Goal: Task Accomplishment & Management: Manage account settings

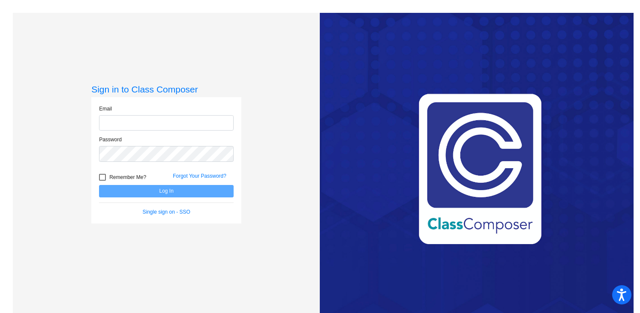
type input "[PERSON_NAME][EMAIL_ADDRESS][PERSON_NAME][DOMAIN_NAME]"
click at [167, 193] on button "Log In" at bounding box center [166, 191] width 135 height 12
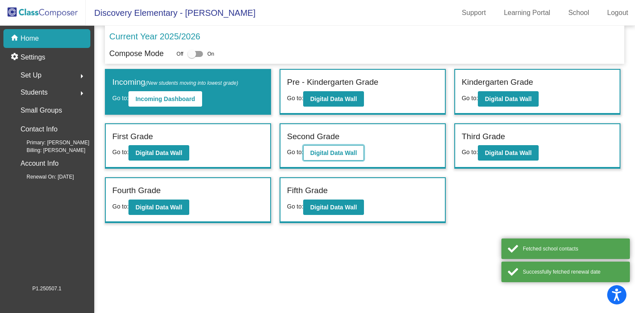
click at [346, 153] on b "Digital Data Wall" at bounding box center [333, 153] width 47 height 7
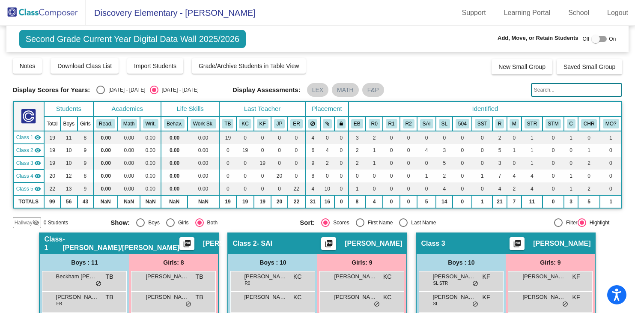
click at [41, 15] on img at bounding box center [43, 12] width 86 height 25
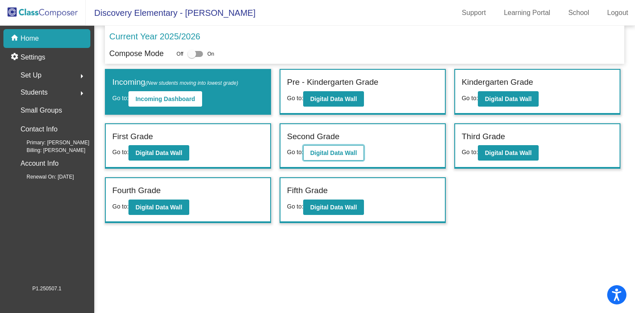
click at [338, 152] on b "Digital Data Wall" at bounding box center [333, 153] width 47 height 7
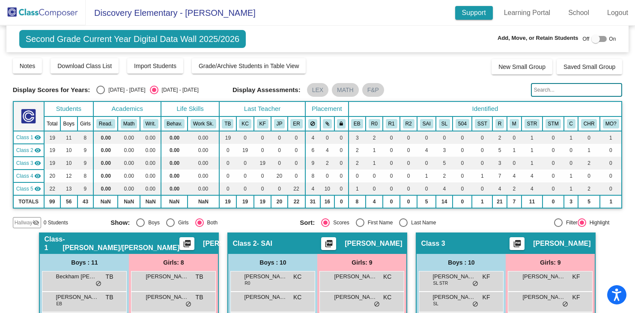
click at [473, 15] on link "Support" at bounding box center [474, 13] width 38 height 14
click at [530, 17] on link "Learning Portal" at bounding box center [527, 13] width 60 height 14
click at [44, 10] on img at bounding box center [43, 12] width 86 height 25
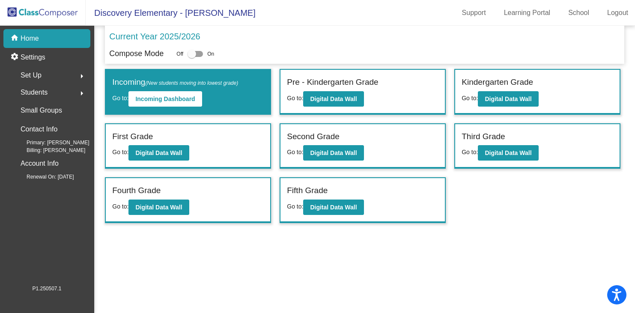
click at [81, 74] on mat-icon "arrow_right" at bounding box center [82, 76] width 10 height 10
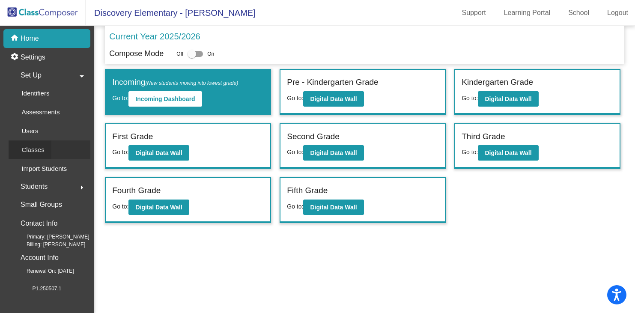
click at [30, 148] on p "Classes" at bounding box center [32, 150] width 23 height 10
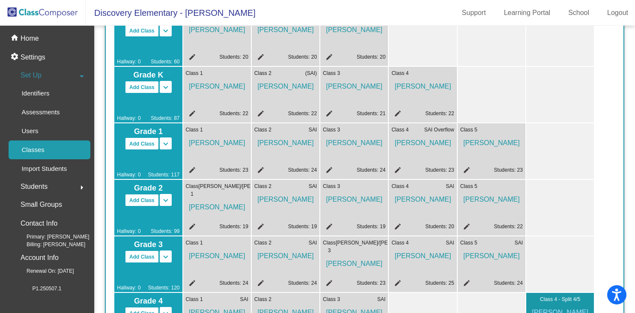
scroll to position [103, 0]
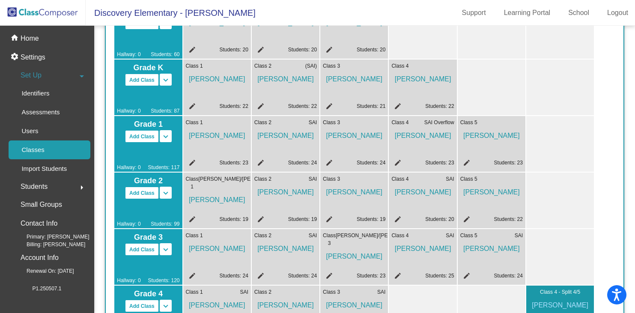
click at [191, 218] on mat-icon "edit" at bounding box center [191, 220] width 10 height 10
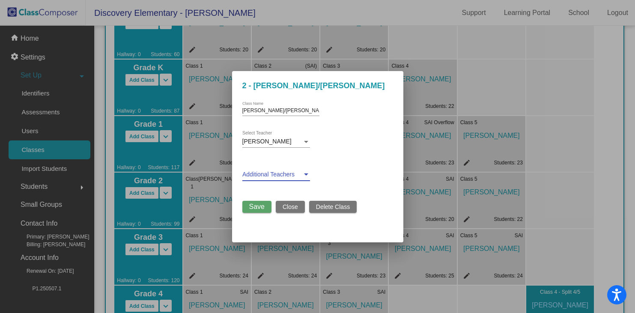
click at [304, 175] on div at bounding box center [306, 175] width 4 height 2
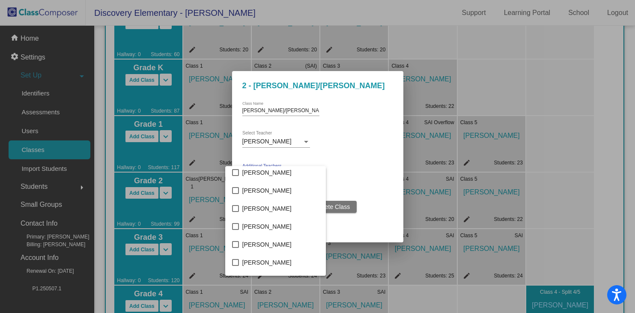
scroll to position [484, 0]
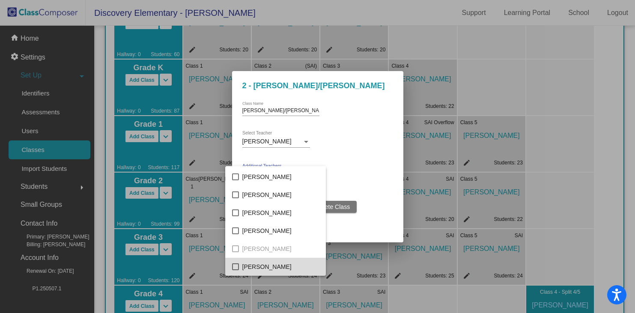
click at [236, 267] on mat-pseudo-checkbox at bounding box center [235, 266] width 7 height 7
click at [362, 184] on div at bounding box center [317, 156] width 635 height 313
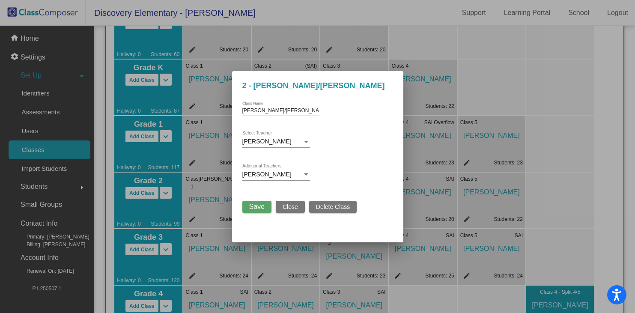
click at [258, 208] on span "Save" at bounding box center [256, 206] width 15 height 7
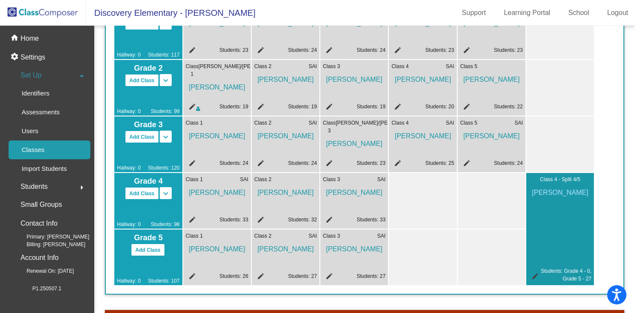
scroll to position [218, 0]
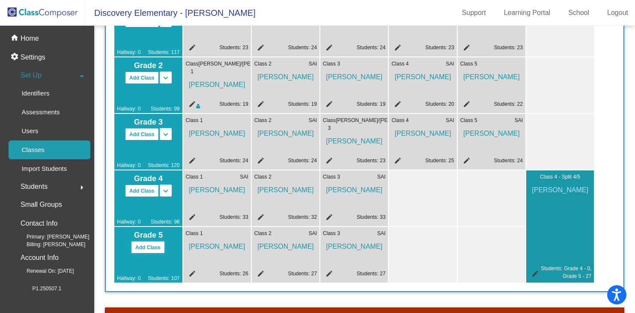
click at [148, 248] on button "Add Class" at bounding box center [148, 247] width 34 height 12
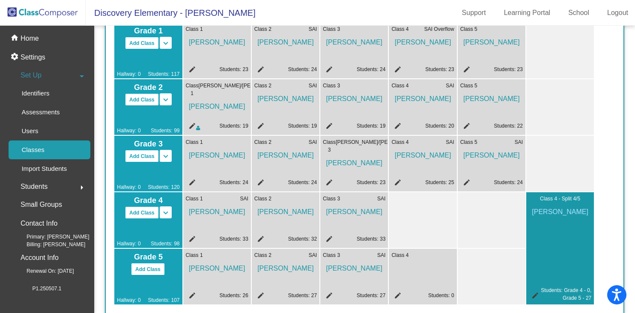
scroll to position [198, 0]
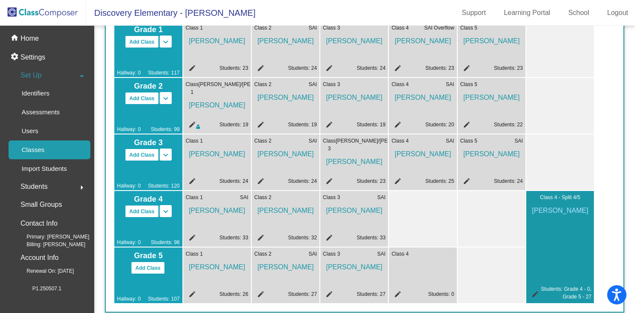
click at [329, 180] on mat-icon "edit" at bounding box center [328, 182] width 10 height 10
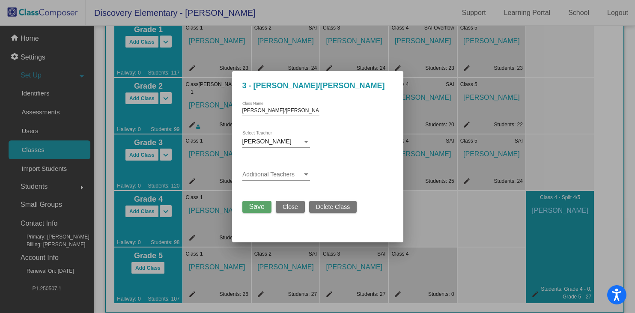
click at [304, 176] on div at bounding box center [306, 175] width 4 height 2
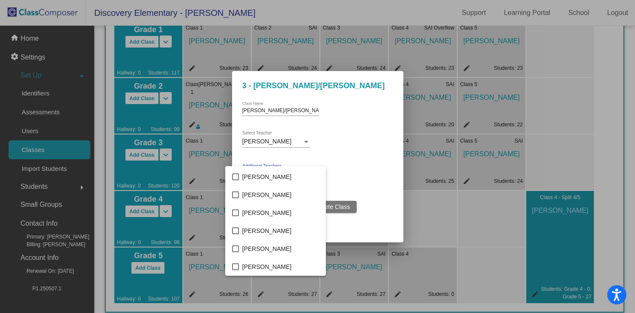
scroll to position [0, 0]
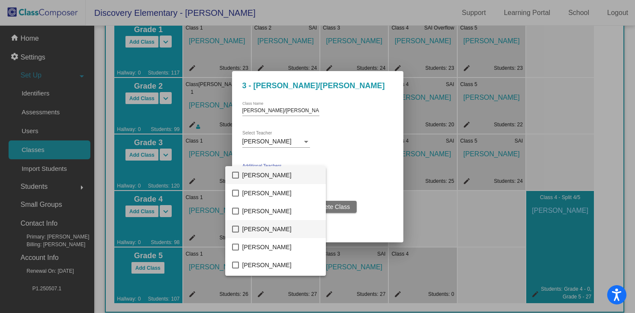
click at [236, 228] on mat-pseudo-checkbox at bounding box center [235, 229] width 7 height 7
click at [377, 219] on div at bounding box center [317, 156] width 635 height 313
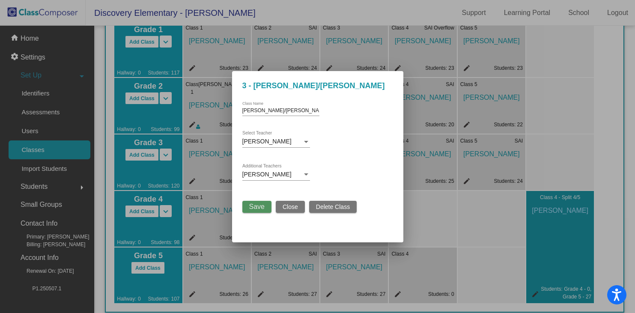
click at [257, 206] on span "Save" at bounding box center [256, 206] width 15 height 7
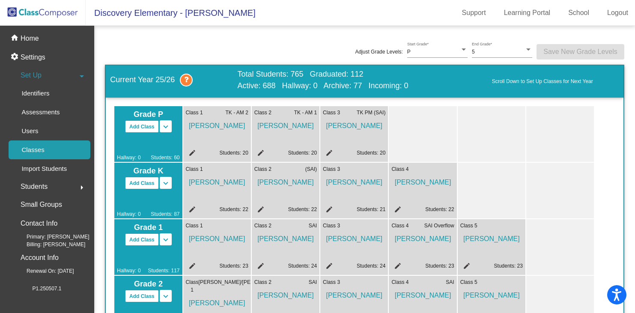
click at [39, 17] on img at bounding box center [43, 12] width 86 height 25
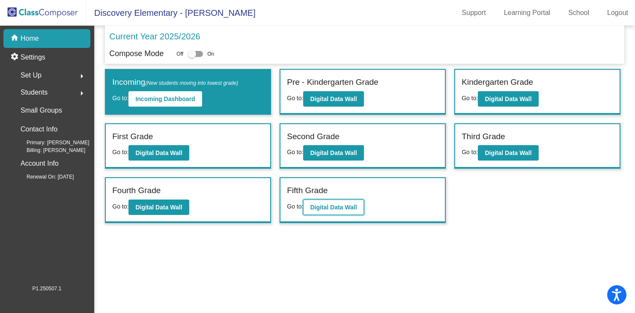
click at [339, 205] on b "Digital Data Wall" at bounding box center [333, 207] width 47 height 7
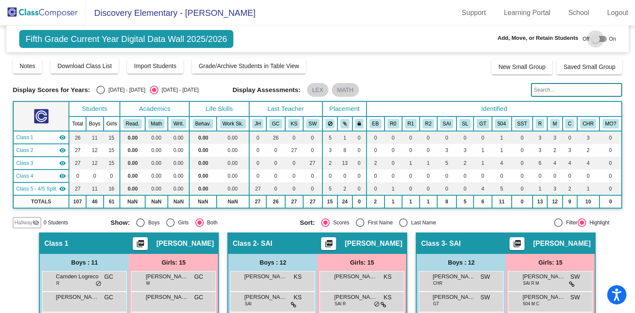
click at [592, 40] on div at bounding box center [596, 39] width 9 height 9
checkbox input "true"
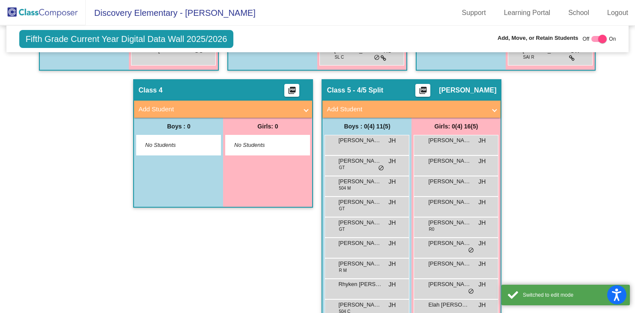
scroll to position [534, 0]
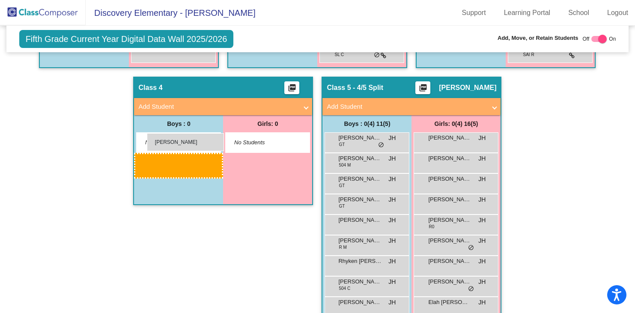
drag, startPoint x: 360, startPoint y: 141, endPoint x: 148, endPoint y: 134, distance: 212.2
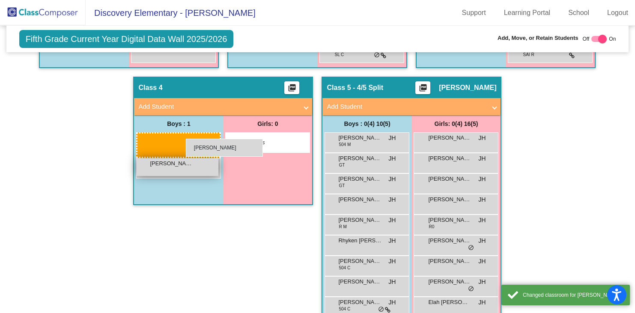
drag, startPoint x: 345, startPoint y: 141, endPoint x: 162, endPoint y: 138, distance: 183.8
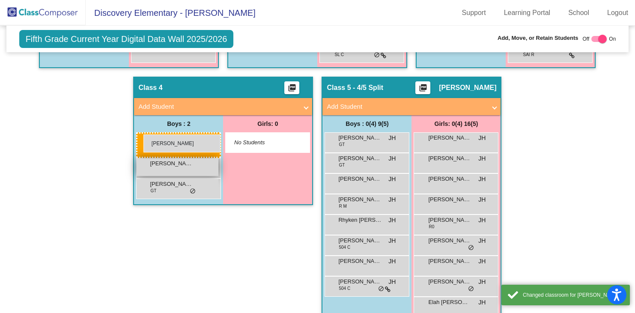
drag, startPoint x: 348, startPoint y: 138, endPoint x: 144, endPoint y: 135, distance: 204.4
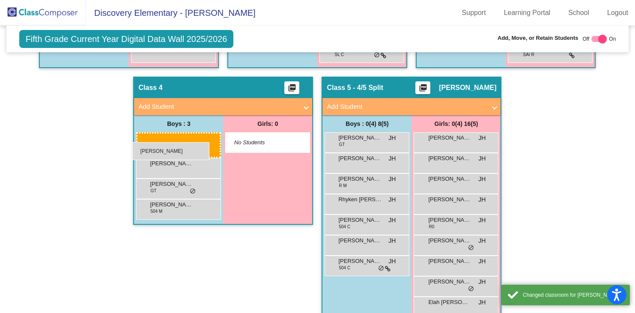
drag, startPoint x: 366, startPoint y: 143, endPoint x: 132, endPoint y: 141, distance: 233.9
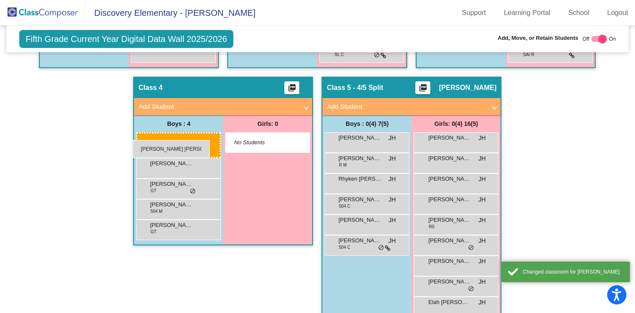
drag, startPoint x: 353, startPoint y: 141, endPoint x: 133, endPoint y: 140, distance: 220.6
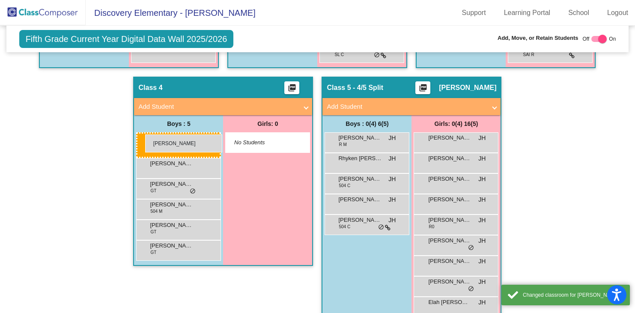
drag, startPoint x: 348, startPoint y: 137, endPoint x: 148, endPoint y: 135, distance: 200.1
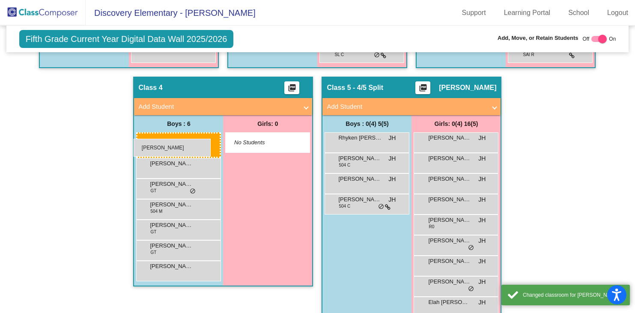
drag, startPoint x: 374, startPoint y: 143, endPoint x: 133, endPoint y: 138, distance: 241.2
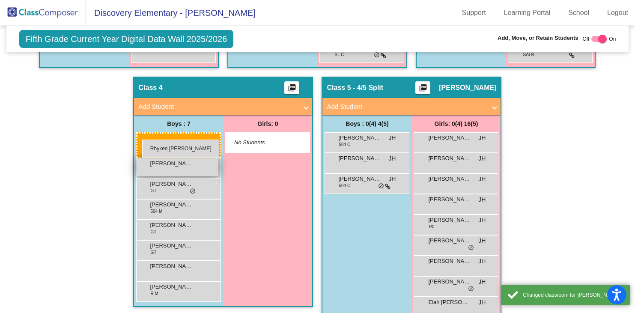
drag, startPoint x: 355, startPoint y: 140, endPoint x: 142, endPoint y: 140, distance: 212.9
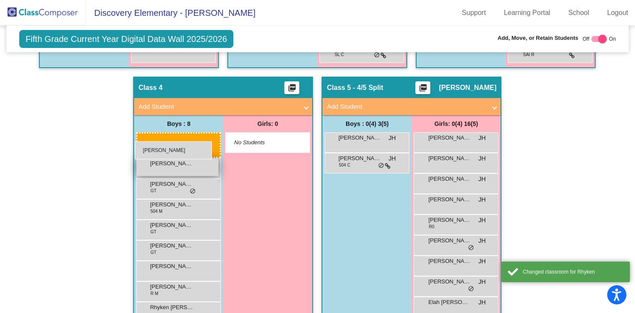
drag, startPoint x: 356, startPoint y: 143, endPoint x: 136, endPoint y: 141, distance: 219.4
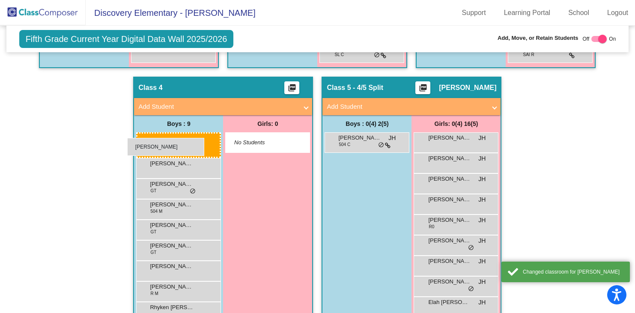
drag, startPoint x: 361, startPoint y: 137, endPoint x: 127, endPoint y: 138, distance: 233.5
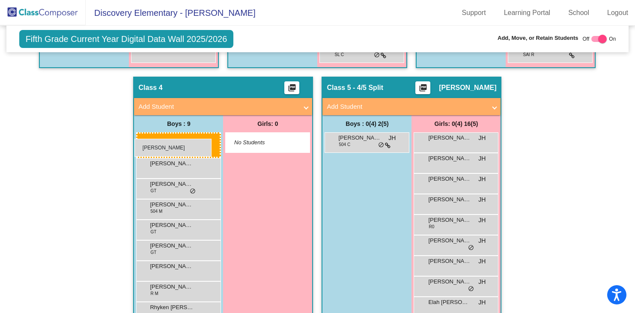
drag, startPoint x: 366, startPoint y: 141, endPoint x: 135, endPoint y: 139, distance: 231.4
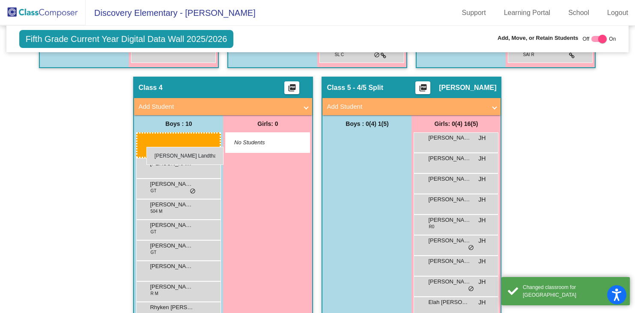
drag, startPoint x: 362, startPoint y: 146, endPoint x: 141, endPoint y: 147, distance: 221.5
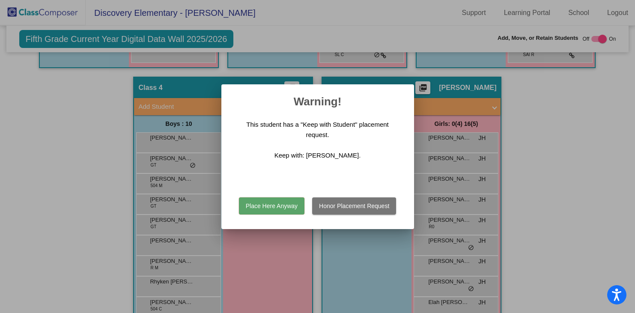
click at [272, 205] on button "Place Here Anyway" at bounding box center [272, 205] width 66 height 17
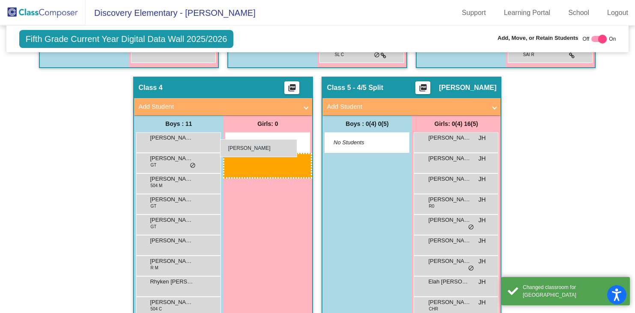
drag, startPoint x: 467, startPoint y: 138, endPoint x: 221, endPoint y: 139, distance: 245.9
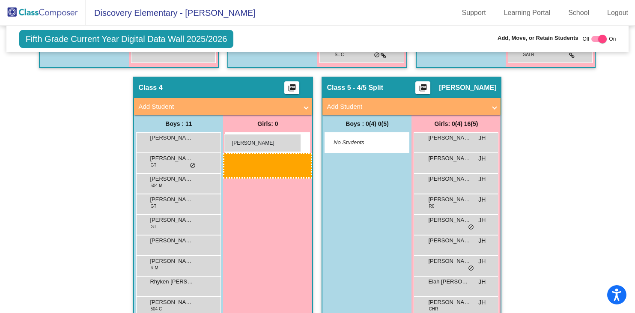
drag, startPoint x: 452, startPoint y: 132, endPoint x: 225, endPoint y: 134, distance: 226.6
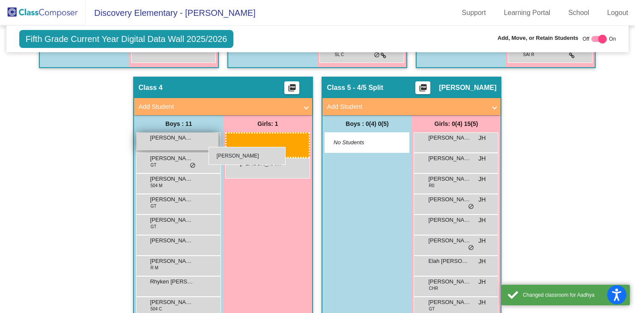
drag, startPoint x: 436, startPoint y: 145, endPoint x: 209, endPoint y: 147, distance: 227.1
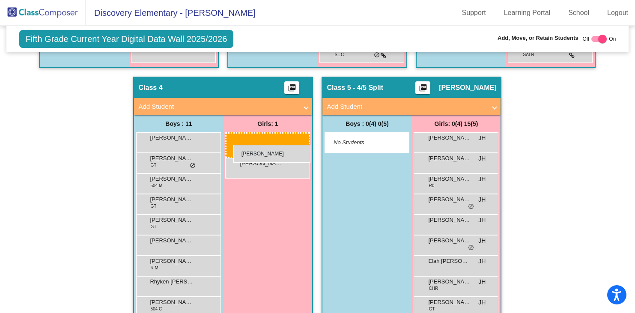
drag, startPoint x: 461, startPoint y: 141, endPoint x: 233, endPoint y: 145, distance: 227.1
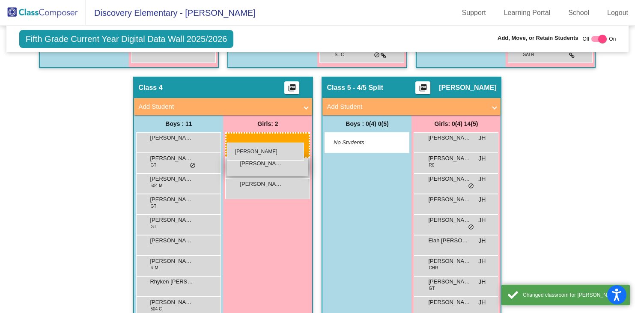
drag, startPoint x: 462, startPoint y: 144, endPoint x: 227, endPoint y: 143, distance: 234.8
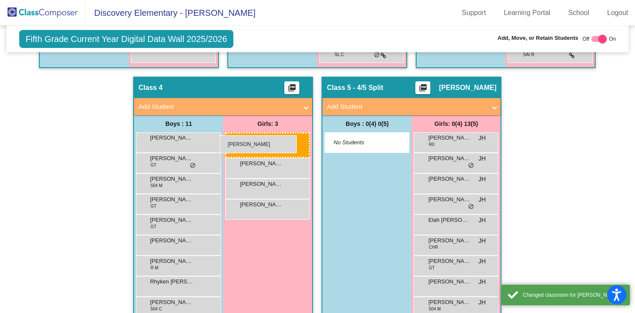
drag, startPoint x: 440, startPoint y: 140, endPoint x: 225, endPoint y: 135, distance: 214.7
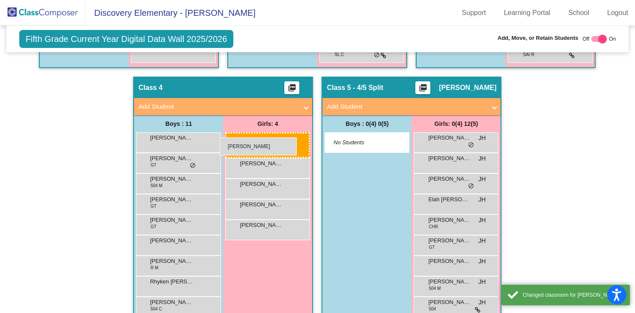
drag, startPoint x: 429, startPoint y: 143, endPoint x: 223, endPoint y: 138, distance: 206.1
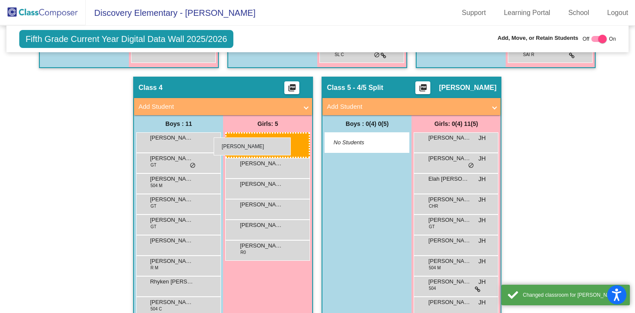
drag, startPoint x: 434, startPoint y: 145, endPoint x: 227, endPoint y: 139, distance: 207.0
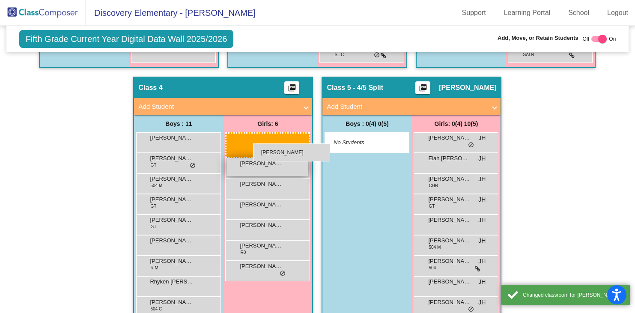
drag, startPoint x: 456, startPoint y: 145, endPoint x: 243, endPoint y: 142, distance: 212.9
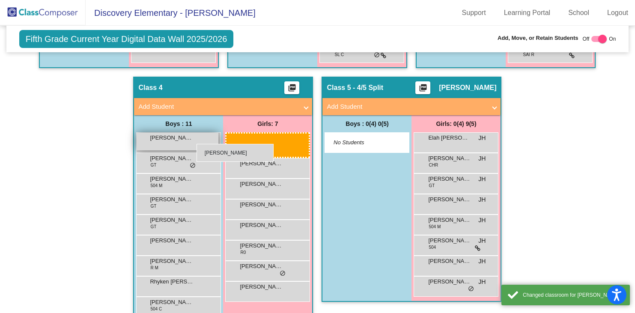
drag, startPoint x: 427, startPoint y: 144, endPoint x: 200, endPoint y: 144, distance: 227.5
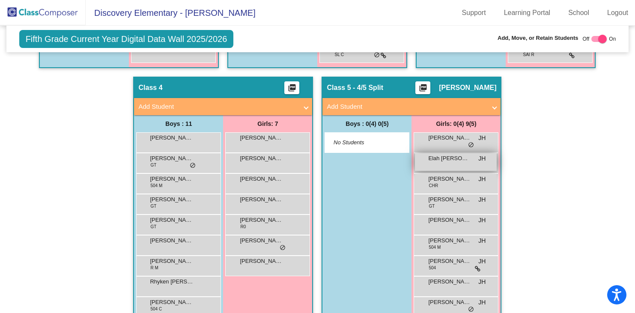
scroll to position [543, 0]
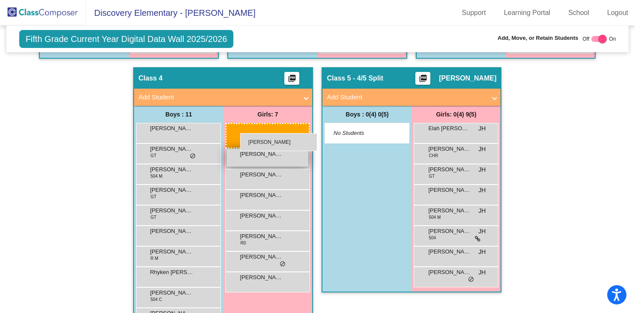
drag, startPoint x: 453, startPoint y: 125, endPoint x: 234, endPoint y: 135, distance: 219.1
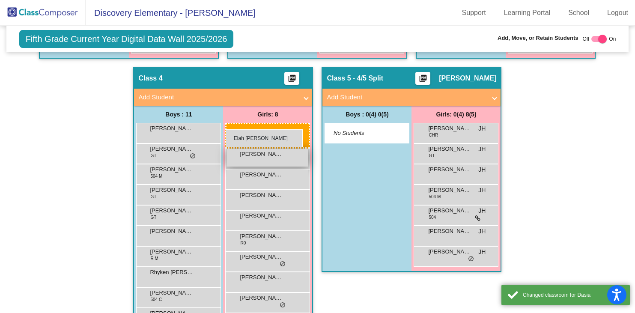
drag, startPoint x: 447, startPoint y: 132, endPoint x: 228, endPoint y: 130, distance: 218.9
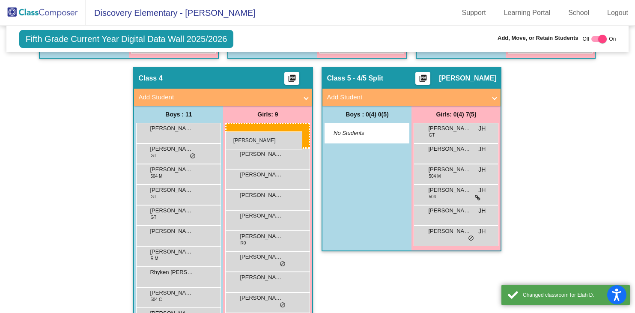
drag, startPoint x: 442, startPoint y: 136, endPoint x: 223, endPoint y: 131, distance: 219.0
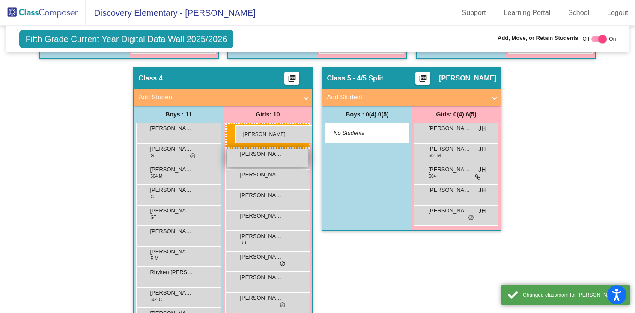
drag, startPoint x: 450, startPoint y: 130, endPoint x: 234, endPoint y: 126, distance: 216.0
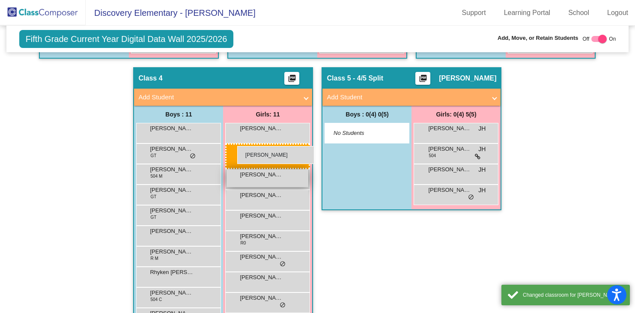
drag, startPoint x: 376, startPoint y: 150, endPoint x: 238, endPoint y: 145, distance: 138.0
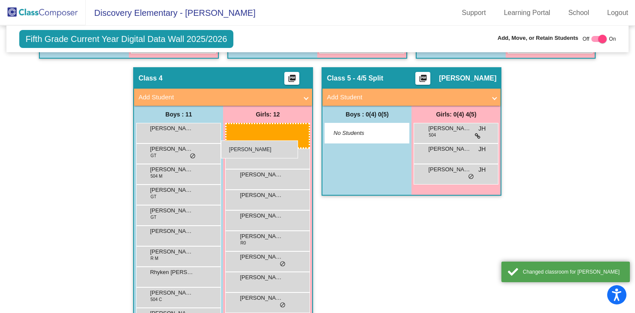
drag, startPoint x: 448, startPoint y: 139, endPoint x: 225, endPoint y: 141, distance: 222.3
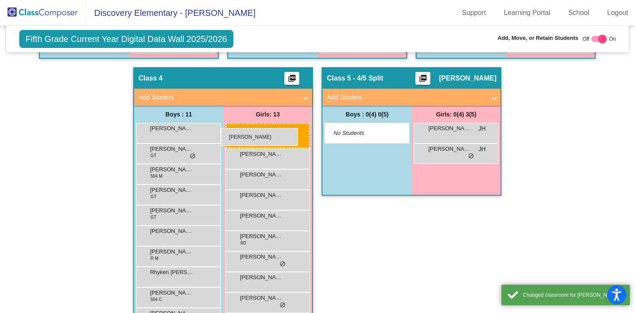
drag, startPoint x: 432, startPoint y: 130, endPoint x: 221, endPoint y: 128, distance: 210.8
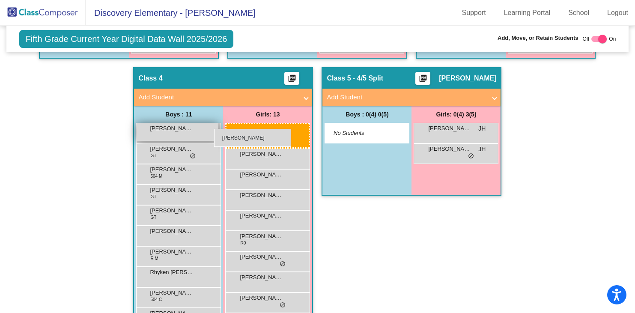
drag, startPoint x: 432, startPoint y: 138, endPoint x: 215, endPoint y: 129, distance: 216.9
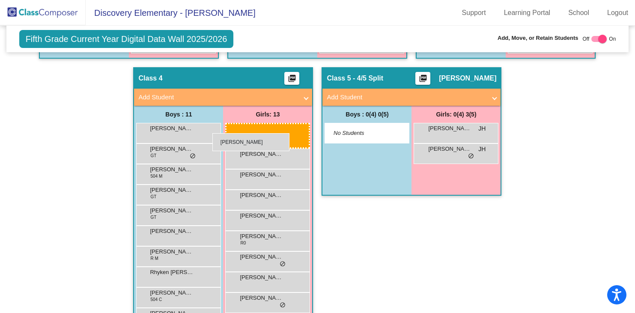
drag
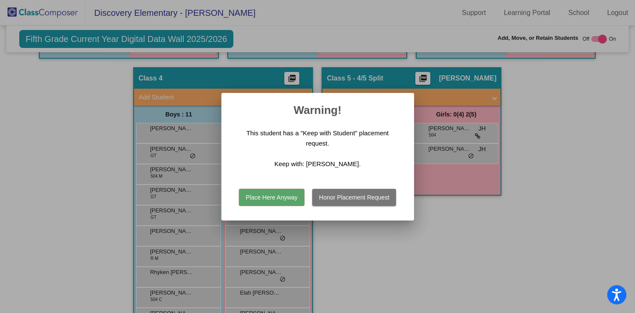
click at [273, 198] on button "Place Here Anyway" at bounding box center [272, 197] width 66 height 17
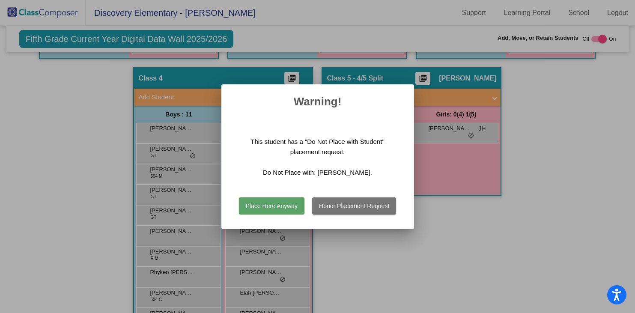
click at [280, 206] on button "Place Here Anyway" at bounding box center [272, 205] width 66 height 17
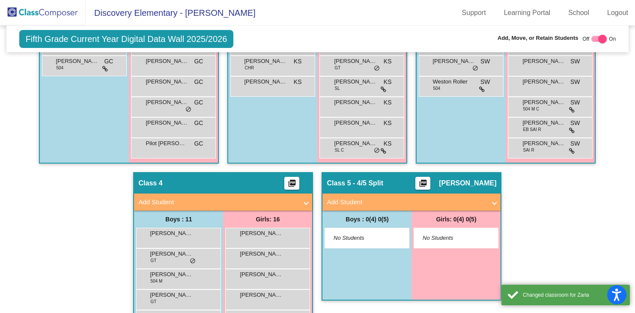
scroll to position [366, 0]
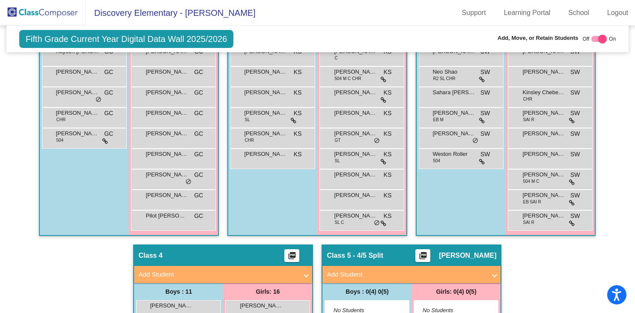
click at [48, 12] on img at bounding box center [43, 12] width 86 height 25
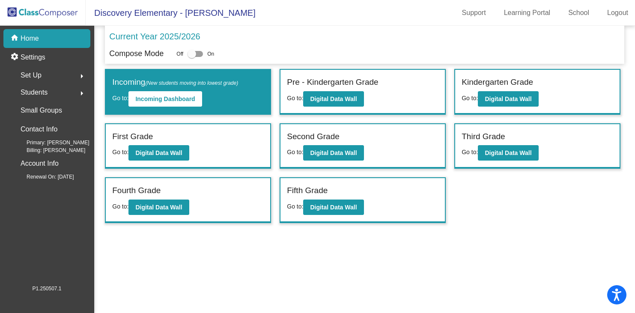
click at [84, 76] on mat-icon "arrow_right" at bounding box center [82, 76] width 10 height 10
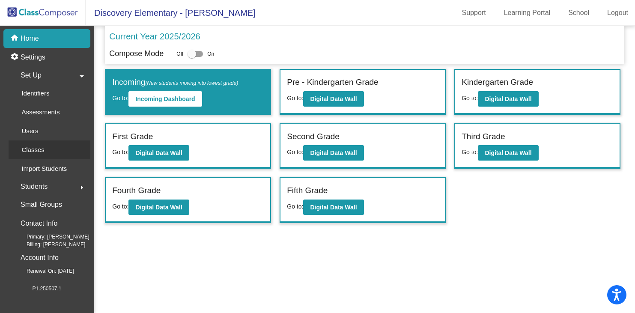
click at [48, 151] on div "Classes" at bounding box center [30, 150] width 43 height 19
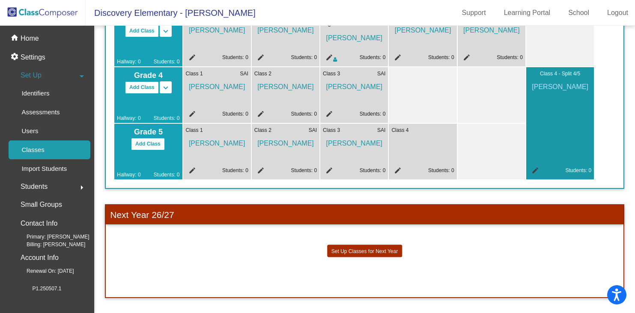
scroll to position [322, 0]
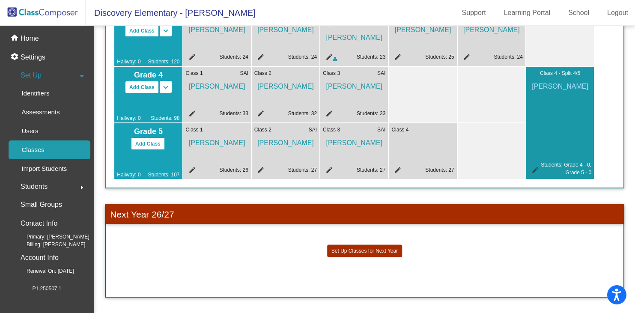
click at [396, 170] on mat-icon "edit" at bounding box center [397, 171] width 10 height 10
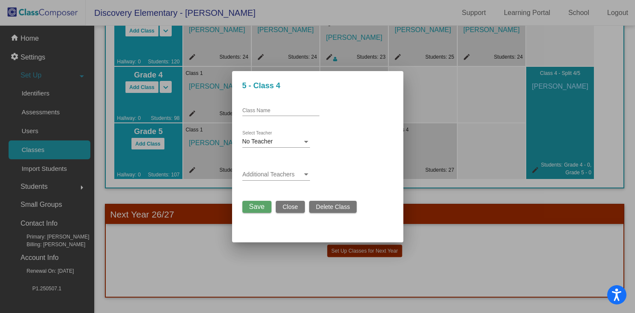
click at [306, 140] on div at bounding box center [306, 141] width 8 height 7
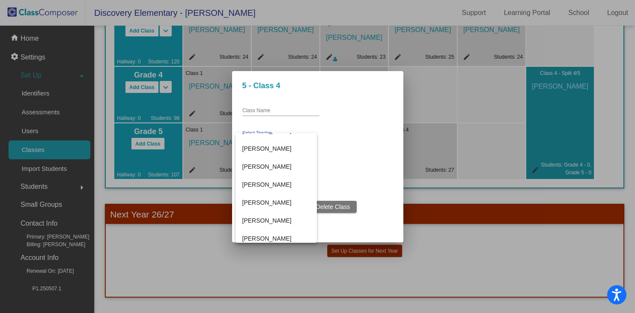
scroll to position [281, 0]
click at [274, 168] on span "[PERSON_NAME]" at bounding box center [276, 168] width 68 height 18
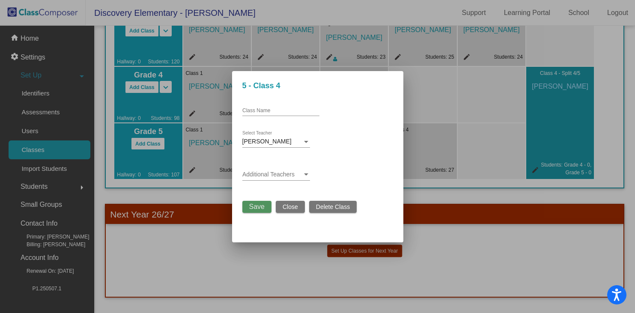
click at [261, 209] on span "Save" at bounding box center [256, 206] width 15 height 7
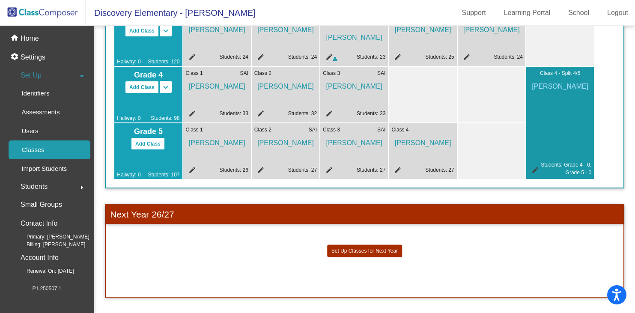
click at [536, 170] on mat-icon "edit" at bounding box center [534, 171] width 10 height 10
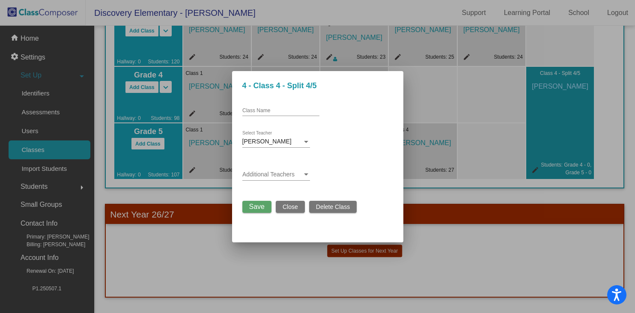
click at [334, 209] on span "Delete Class" at bounding box center [333, 206] width 34 height 7
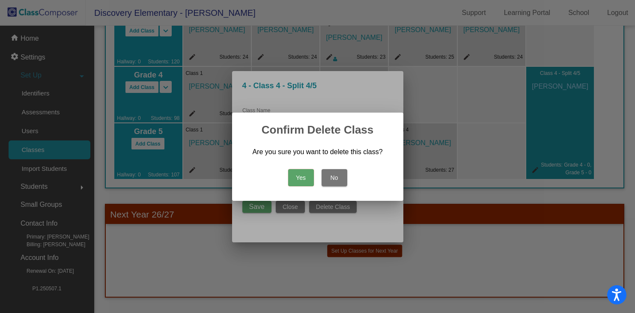
click at [298, 174] on button "Yes" at bounding box center [301, 177] width 26 height 17
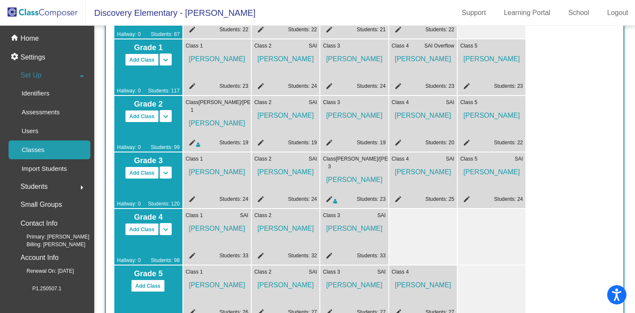
scroll to position [0, 0]
